Goal: Task Accomplishment & Management: Use online tool/utility

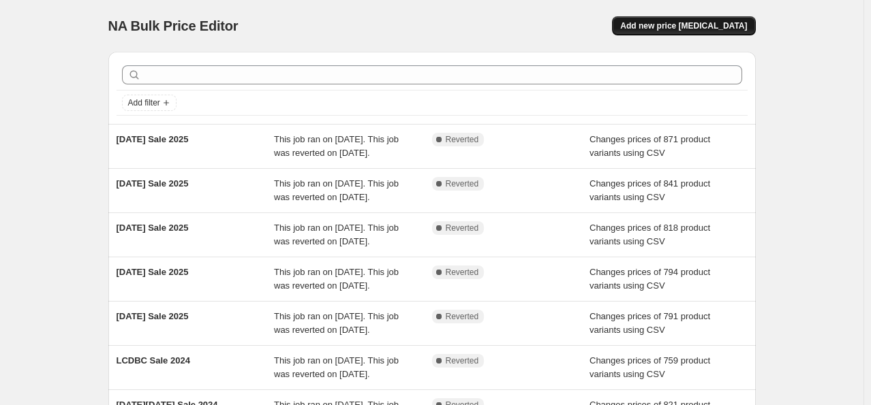
click at [686, 18] on button "Add new price [MEDICAL_DATA]" at bounding box center [683, 25] width 143 height 19
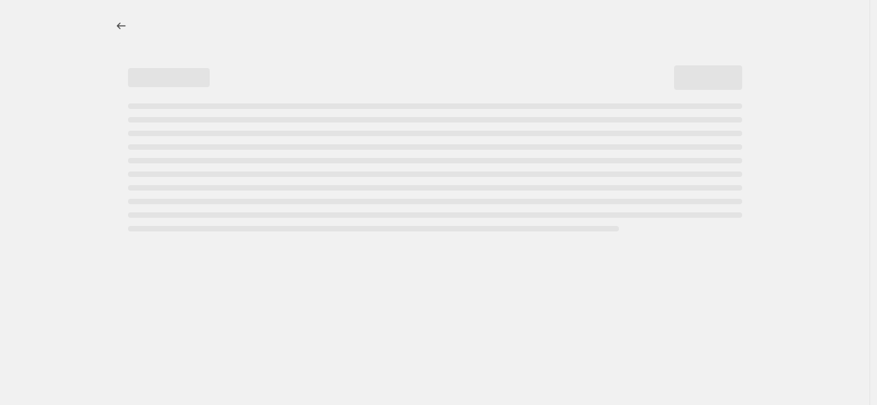
select select "percentage"
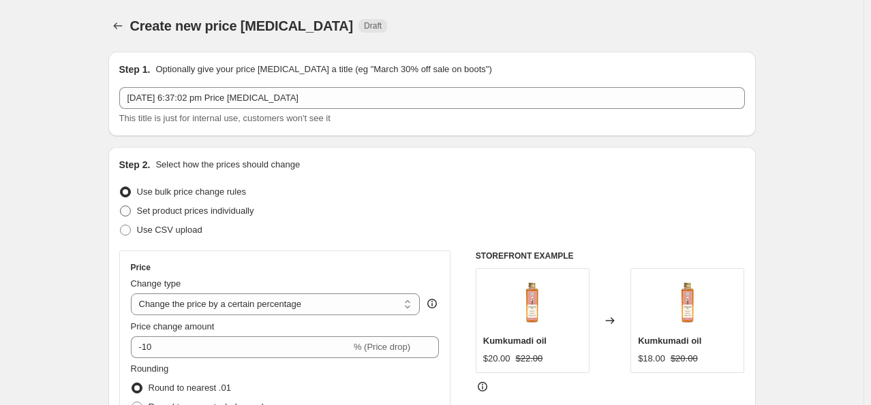
click at [236, 215] on span "Set product prices individually" at bounding box center [195, 211] width 117 height 10
click at [121, 206] on input "Set product prices individually" at bounding box center [120, 206] width 1 height 1
radio input "true"
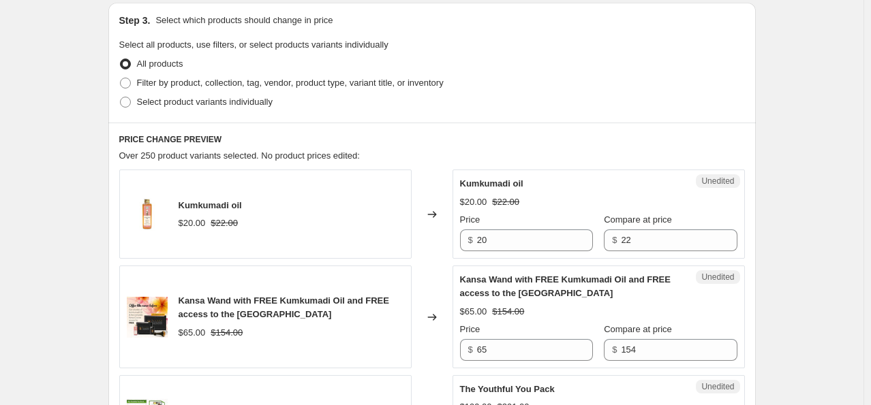
scroll to position [286, 0]
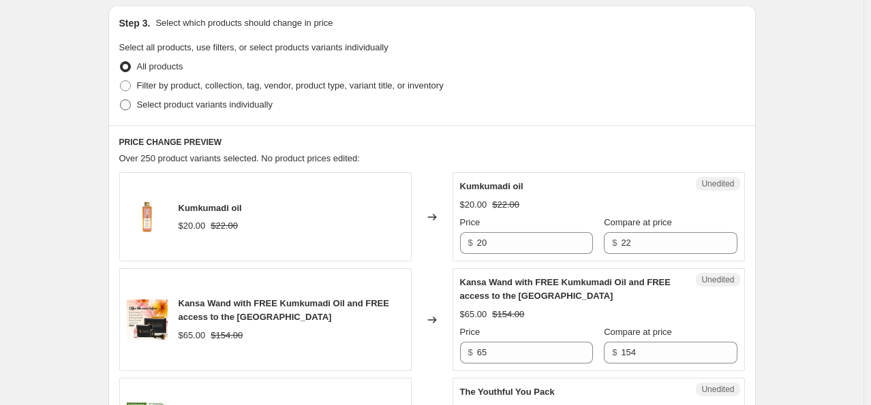
click at [222, 105] on span "Select product variants individually" at bounding box center [205, 104] width 136 height 10
click at [121, 100] on input "Select product variants individually" at bounding box center [120, 99] width 1 height 1
radio input "true"
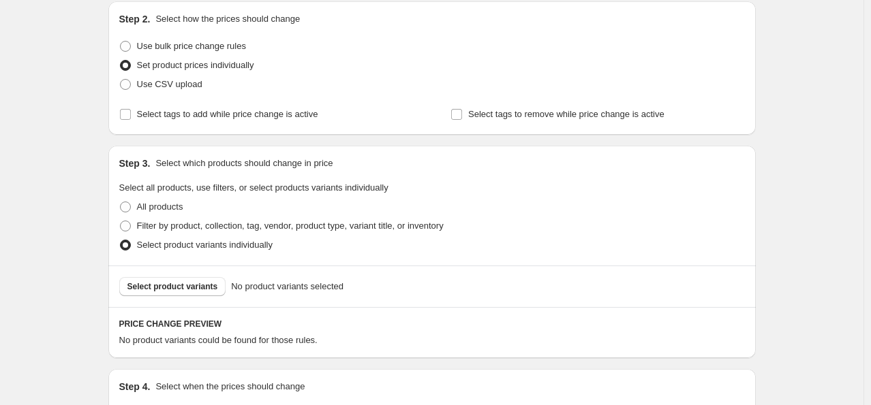
scroll to position [139, 0]
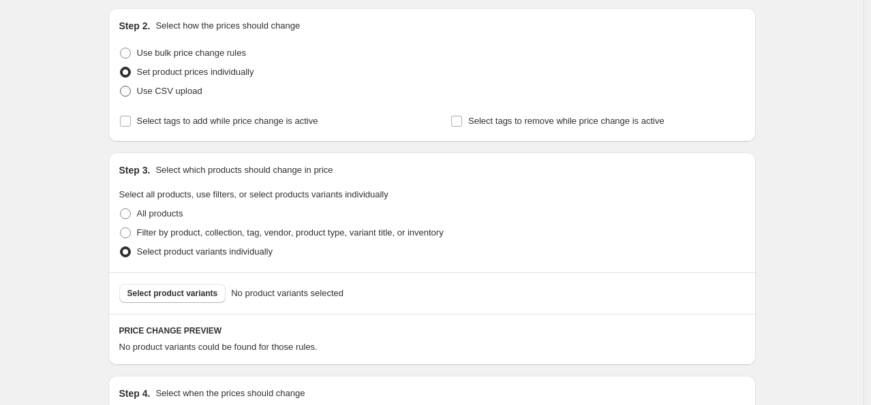
click at [197, 95] on span "Use CSV upload" at bounding box center [169, 91] width 65 height 10
click at [121, 87] on input "Use CSV upload" at bounding box center [120, 86] width 1 height 1
radio input "true"
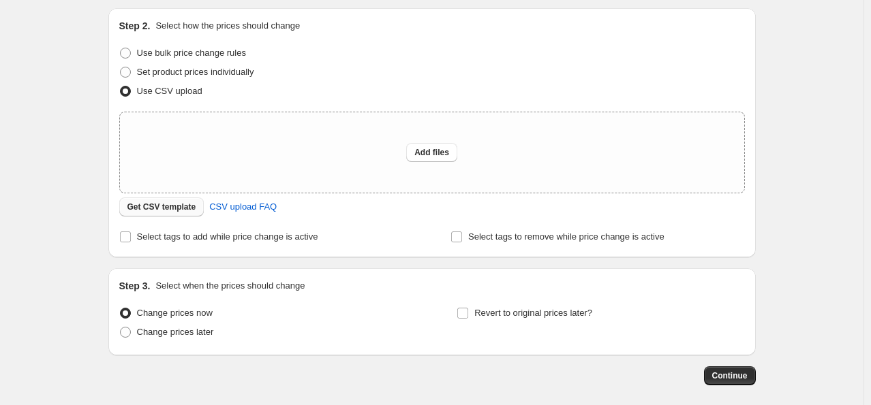
click at [170, 213] on button "Get CSV template" at bounding box center [161, 207] width 85 height 19
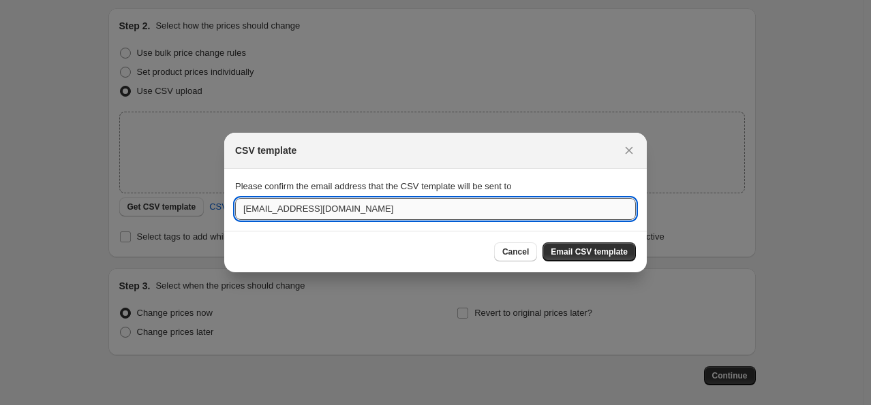
click at [281, 211] on input "[EMAIL_ADDRESS][DOMAIN_NAME]" at bounding box center [435, 209] width 401 height 22
type input "[EMAIL_ADDRESS][DOMAIN_NAME]"
